Goal: Task Accomplishment & Management: Use online tool/utility

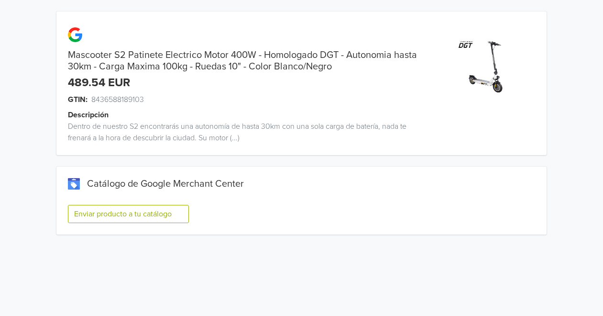
click at [149, 212] on button "Enviar producto a tu catálogo" at bounding box center [128, 214] width 121 height 18
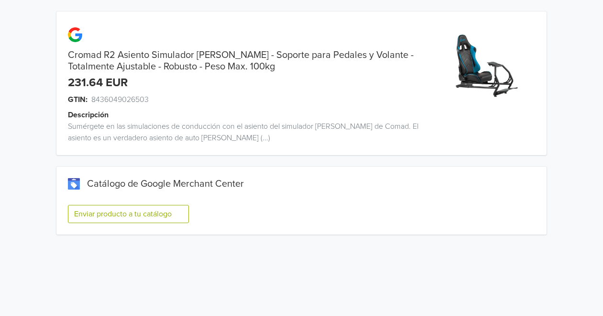
click at [100, 216] on button "Enviar producto a tu catálogo" at bounding box center [128, 214] width 121 height 18
